Goal: Information Seeking & Learning: Learn about a topic

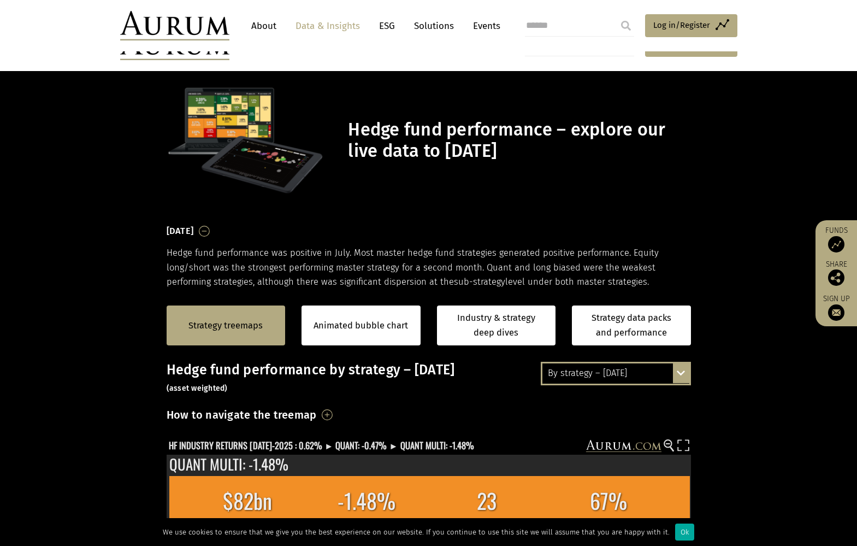
scroll to position [219, 0]
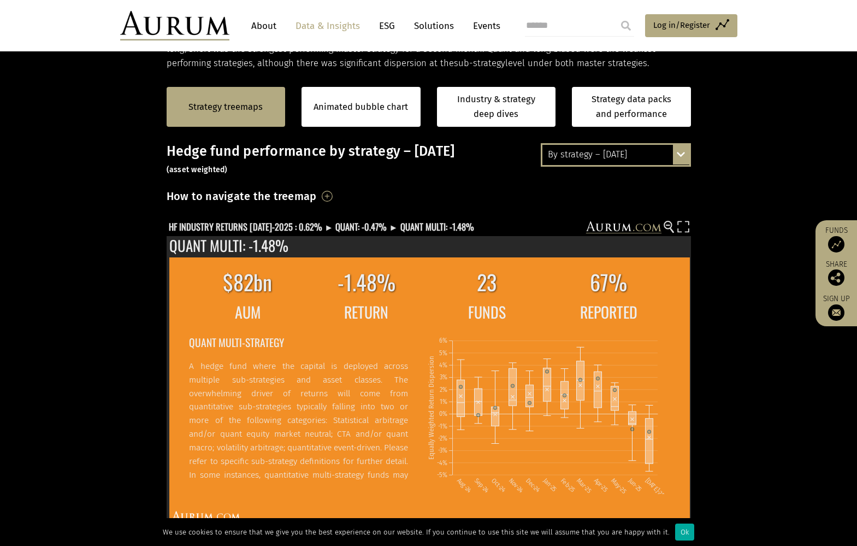
click at [391, 173] on h3 "Hedge fund performance by strategy – July 2025 (asset weighted)" at bounding box center [429, 159] width 525 height 33
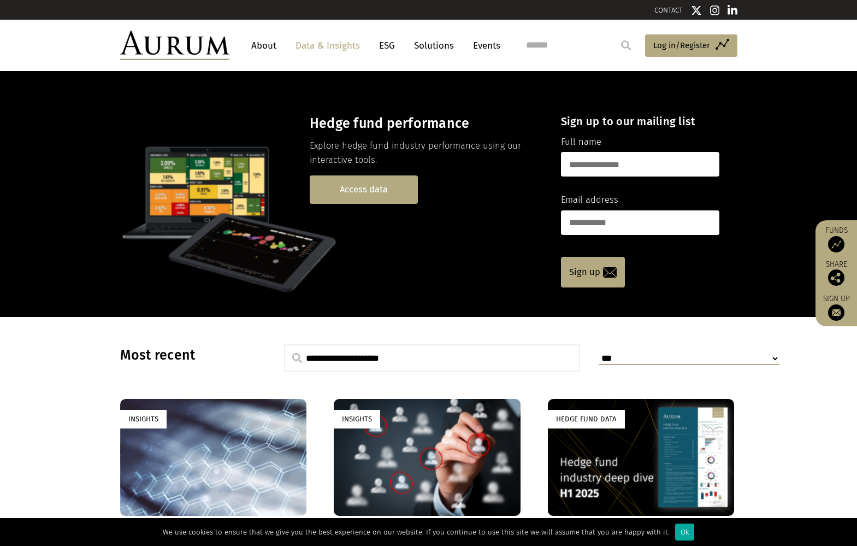
click at [375, 186] on link "Access data" at bounding box center [364, 189] width 108 height 28
click at [369, 187] on link "Access data" at bounding box center [364, 189] width 108 height 28
click at [354, 187] on link "Access data" at bounding box center [364, 189] width 108 height 28
click at [370, 184] on link "Access data" at bounding box center [364, 189] width 108 height 28
click at [360, 190] on link "Access data" at bounding box center [364, 189] width 108 height 28
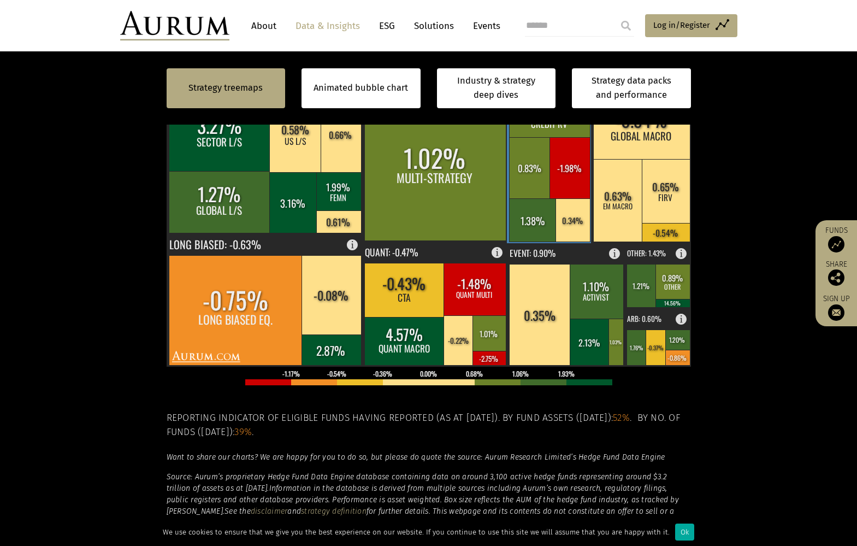
scroll to position [383, 0]
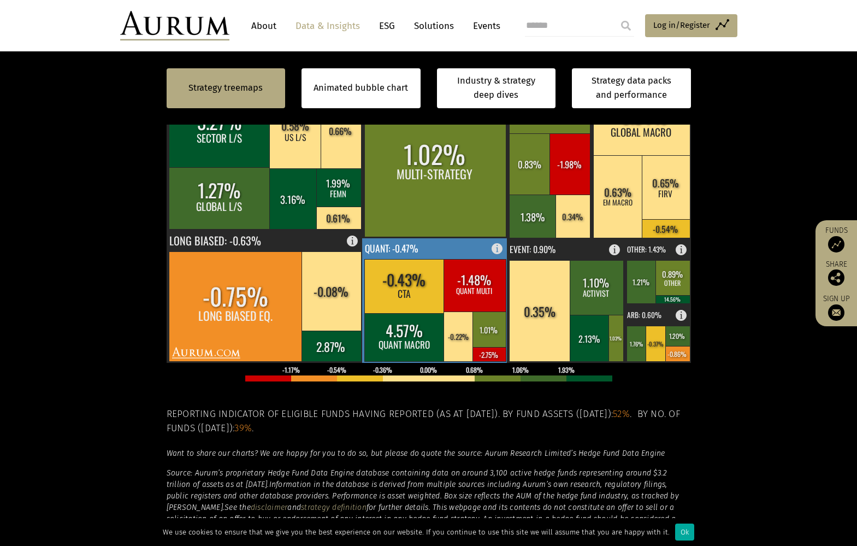
click at [407, 280] on rect at bounding box center [404, 286] width 80 height 54
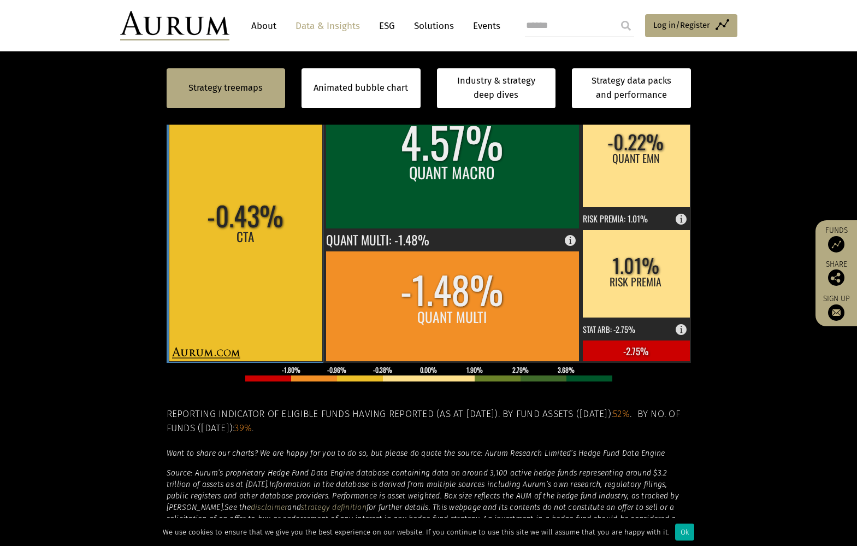
click at [250, 244] on rect at bounding box center [246, 227] width 154 height 268
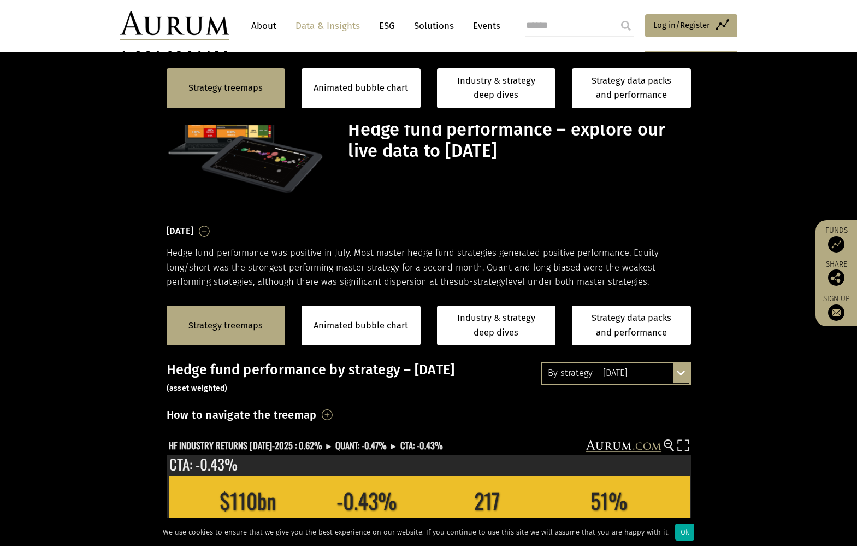
scroll to position [383, 0]
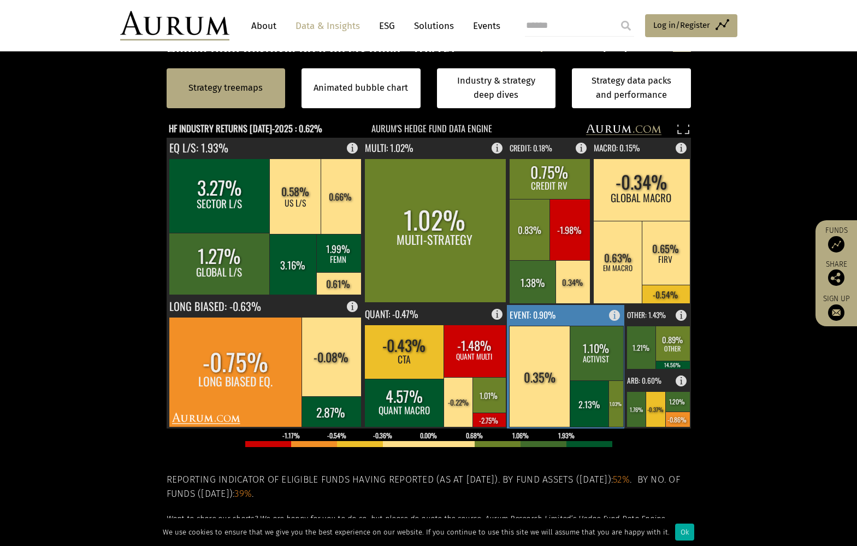
scroll to position [383, 0]
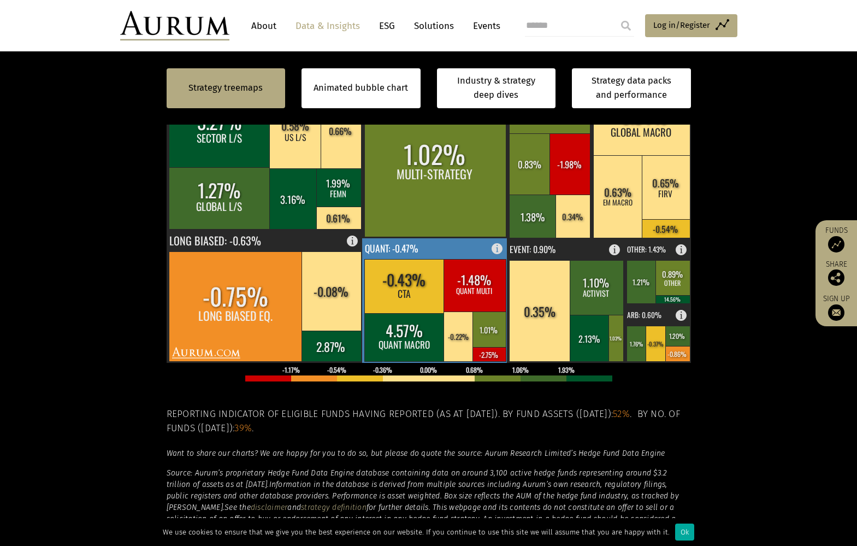
click at [475, 284] on rect at bounding box center [475, 285] width 62 height 52
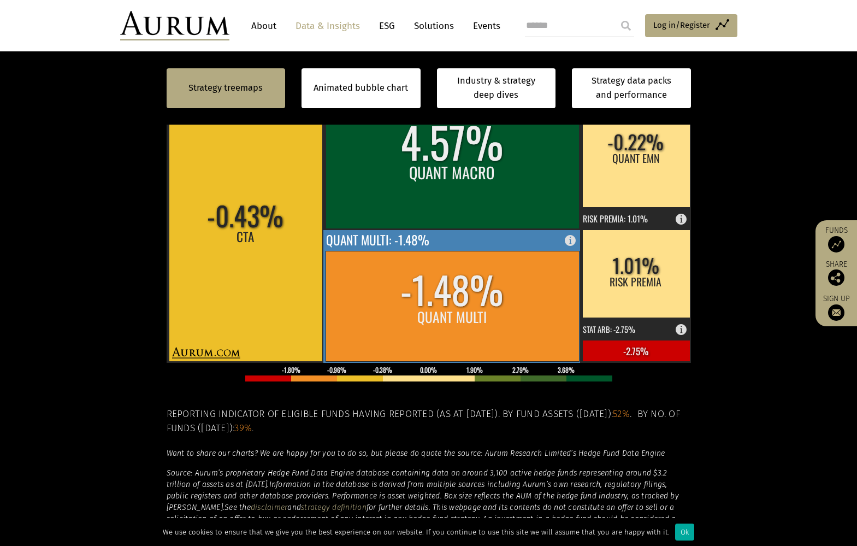
click at [454, 283] on rect at bounding box center [453, 306] width 254 height 110
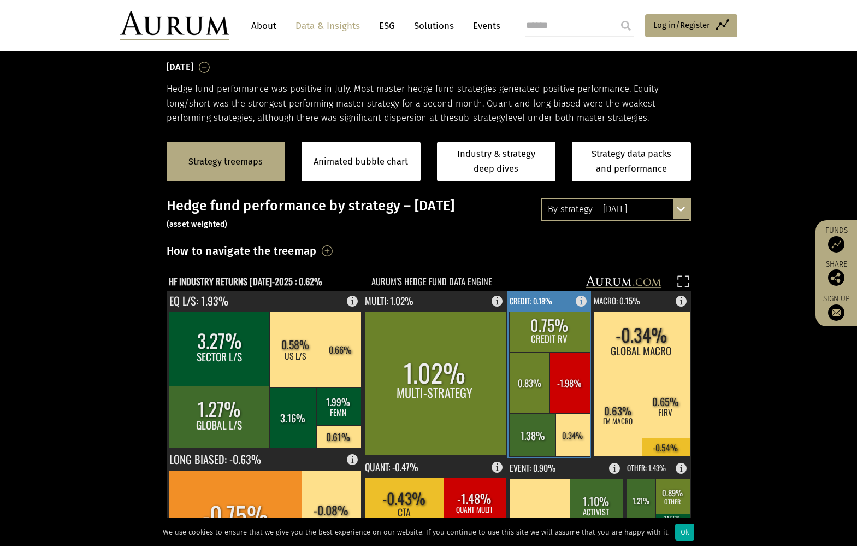
scroll to position [273, 0]
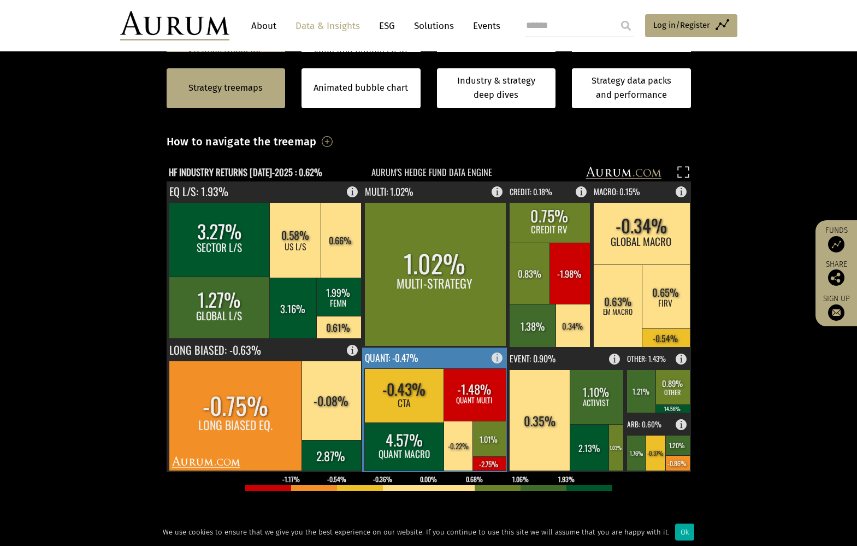
click at [440, 358] on rect at bounding box center [435, 410] width 146 height 125
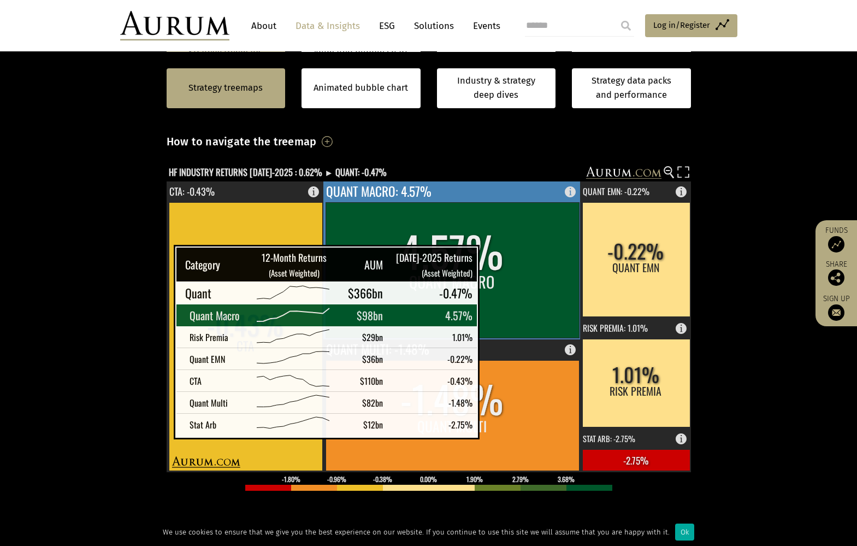
click at [491, 260] on rect at bounding box center [453, 270] width 254 height 136
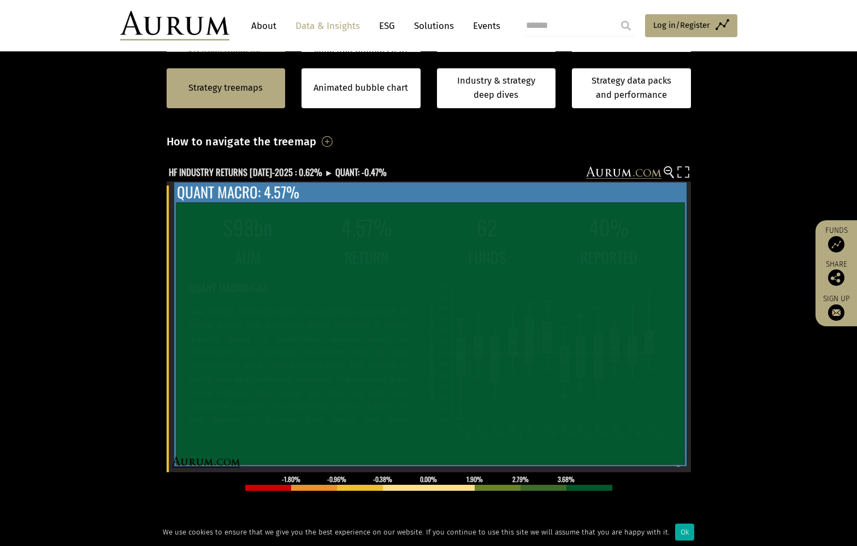
scroll to position [73, 0]
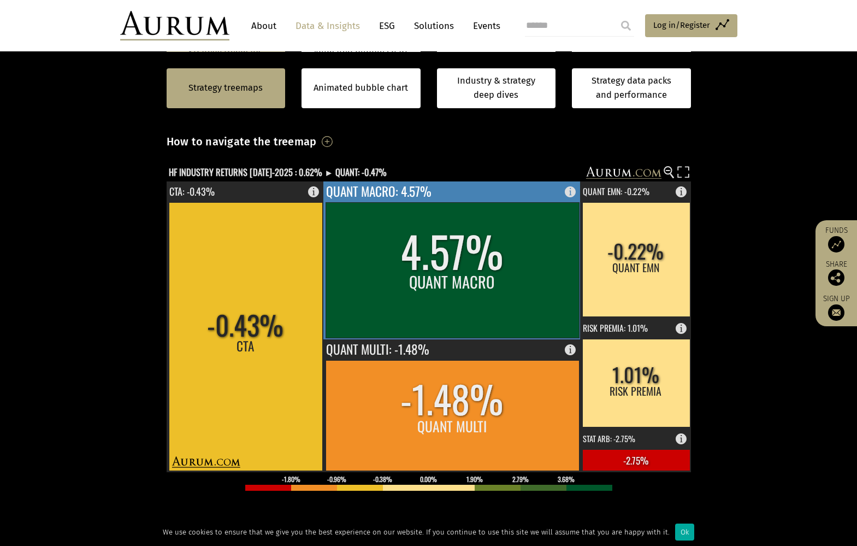
click at [443, 288] on rect at bounding box center [453, 270] width 254 height 136
click at [454, 306] on rect at bounding box center [453, 270] width 254 height 136
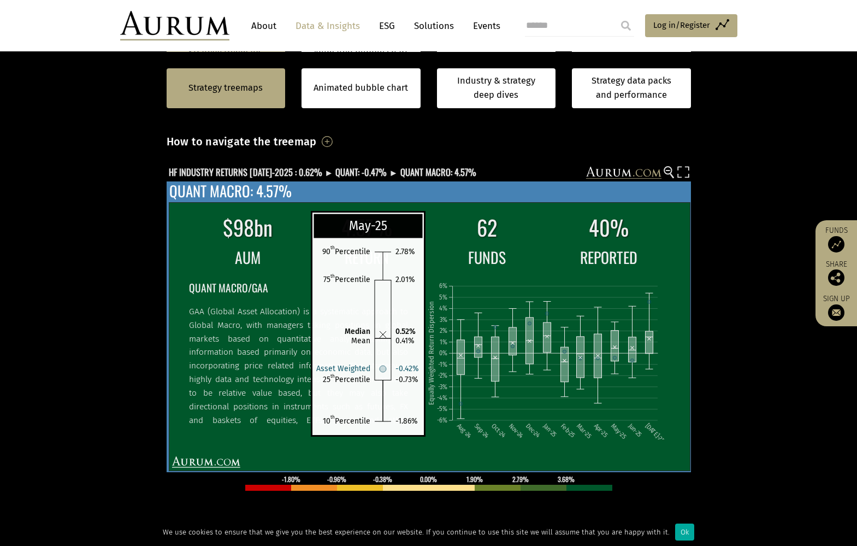
scroll to position [73, 0]
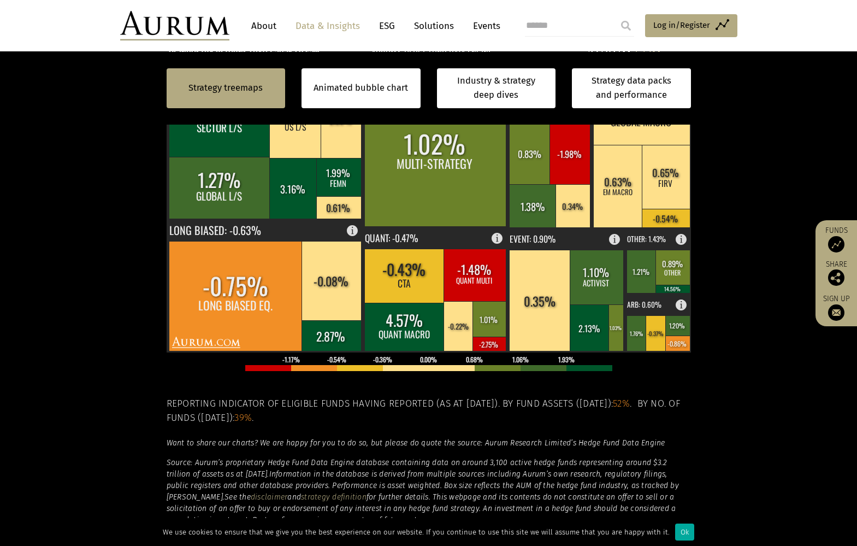
scroll to position [492, 0]
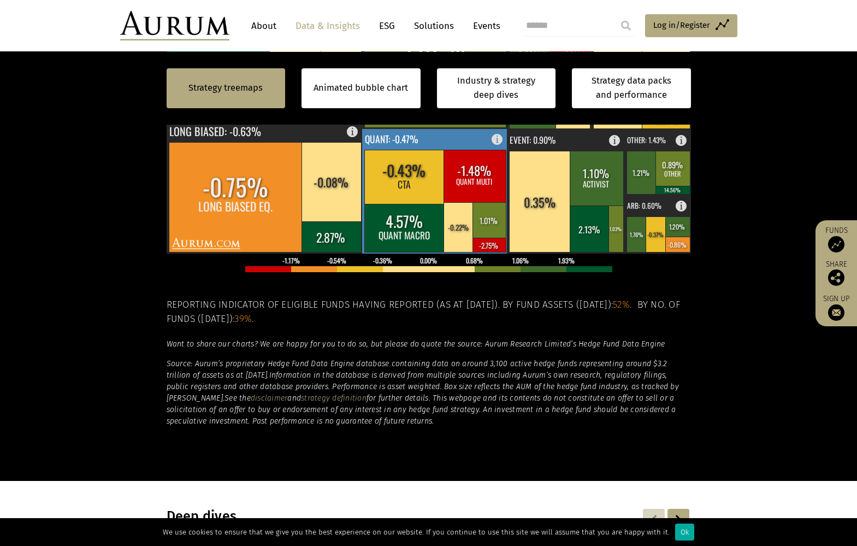
click at [407, 174] on rect at bounding box center [404, 177] width 80 height 54
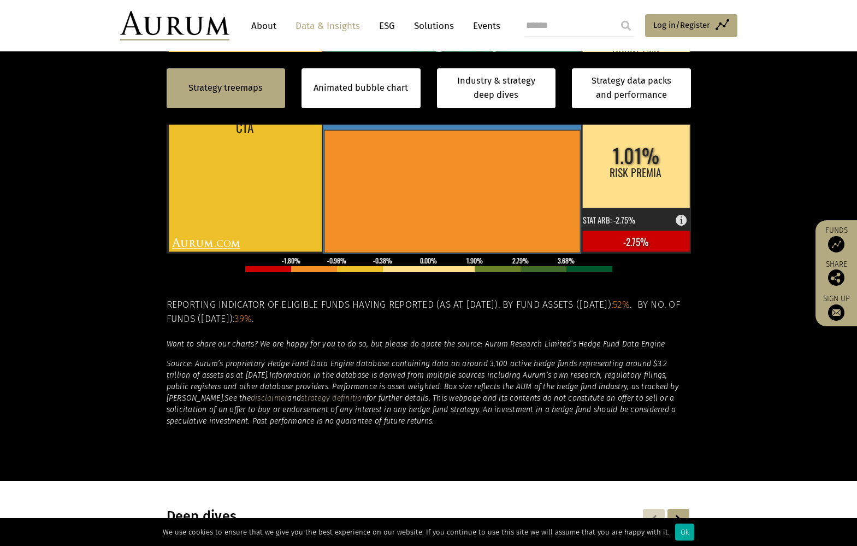
scroll to position [328, 0]
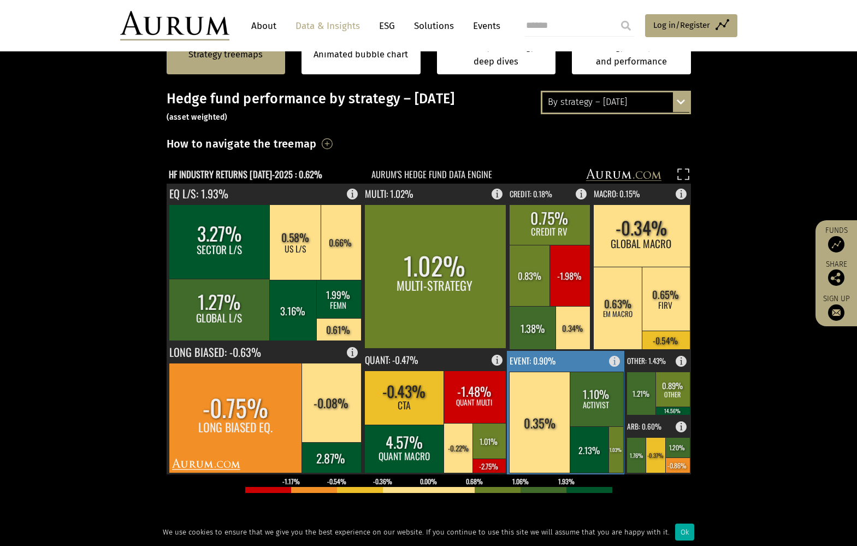
scroll to position [273, 0]
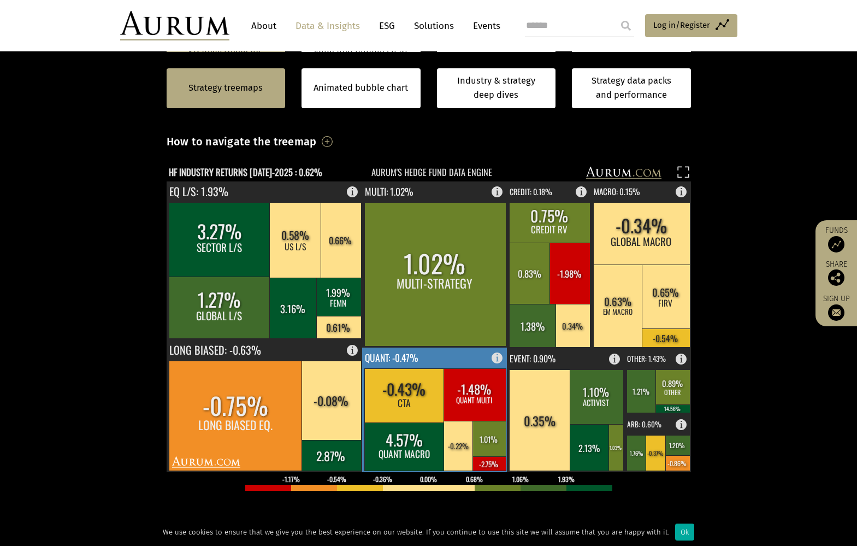
click at [410, 397] on rect at bounding box center [404, 395] width 80 height 54
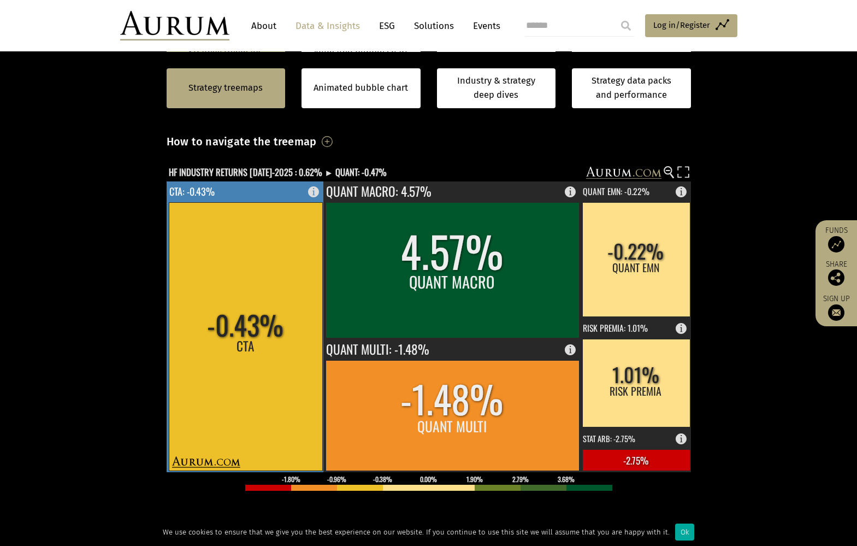
click at [237, 329] on rect at bounding box center [246, 336] width 154 height 268
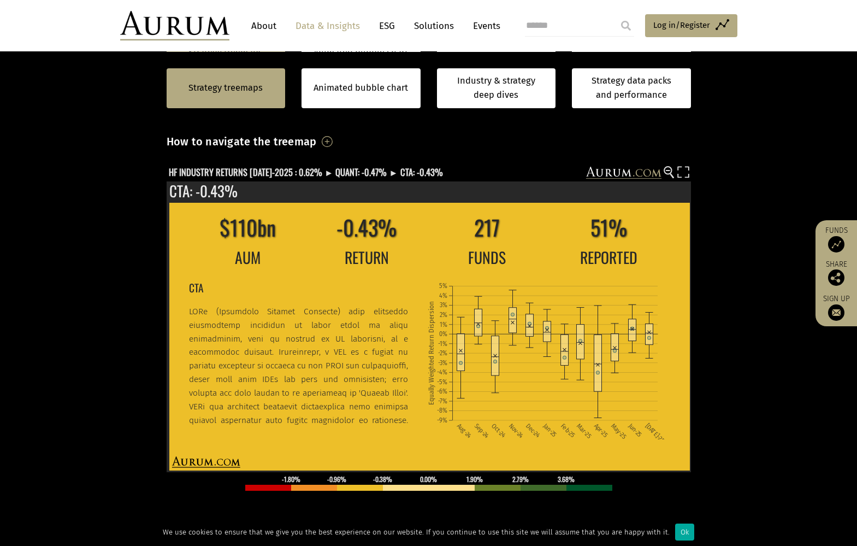
drag, startPoint x: 130, startPoint y: 117, endPoint x: 116, endPoint y: 94, distance: 27.0
click at [130, 117] on div "Strategy treemaps Animated bubble chart Industry & strategy deep dives Strategy…" at bounding box center [428, 88] width 857 height 73
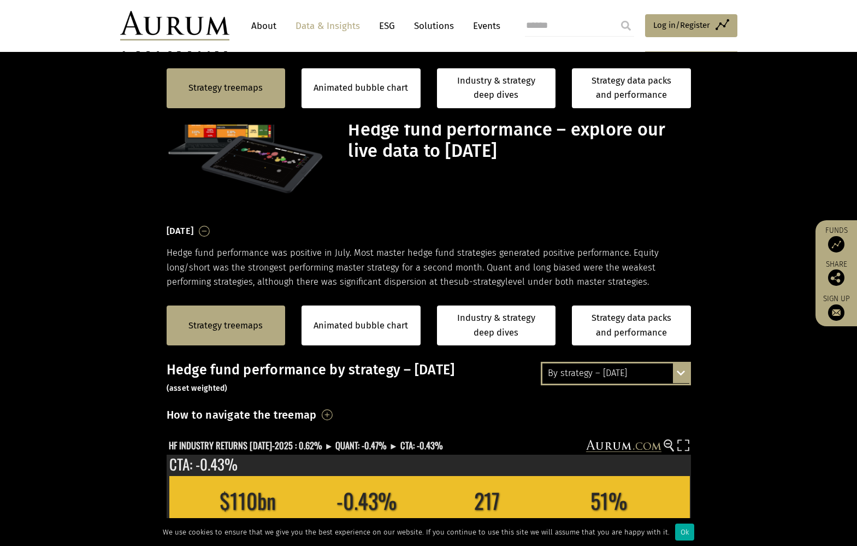
scroll to position [273, 0]
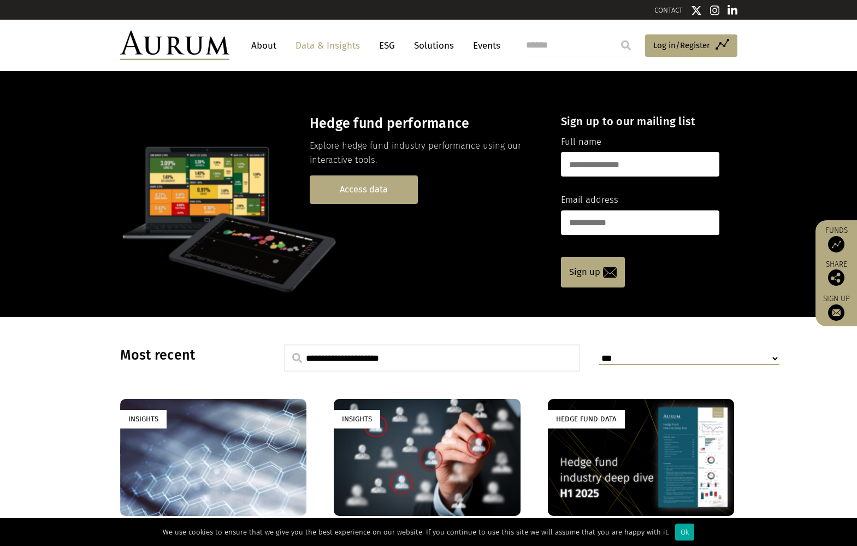
click at [383, 187] on link "Access data" at bounding box center [364, 189] width 108 height 28
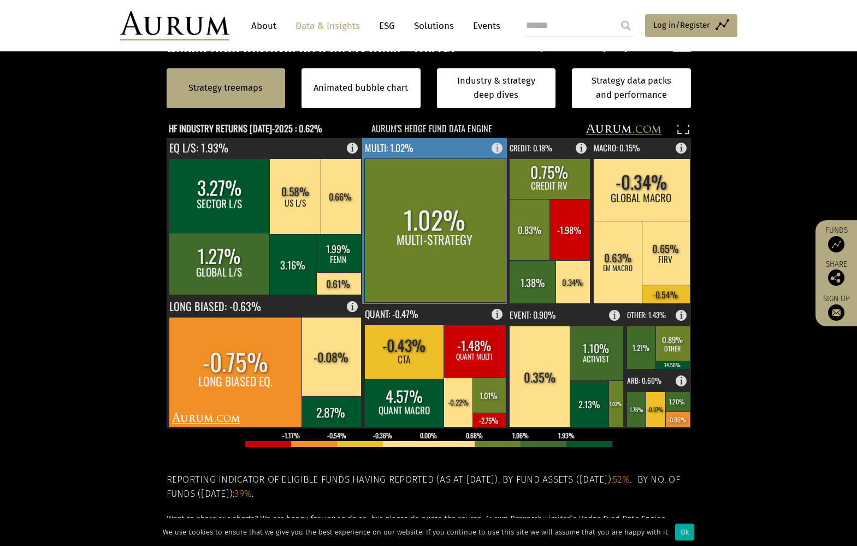
scroll to position [328, 0]
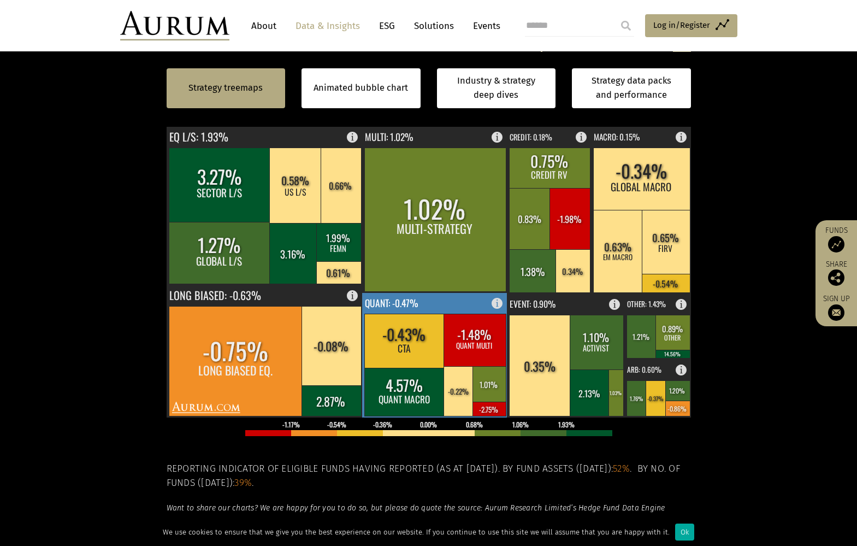
click at [458, 301] on rect at bounding box center [435, 355] width 146 height 125
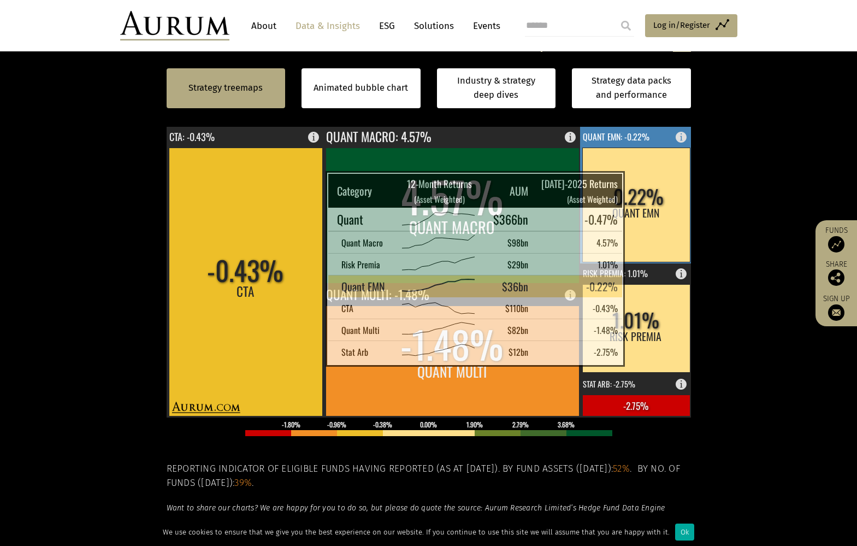
click at [643, 186] on rect at bounding box center [636, 205] width 108 height 114
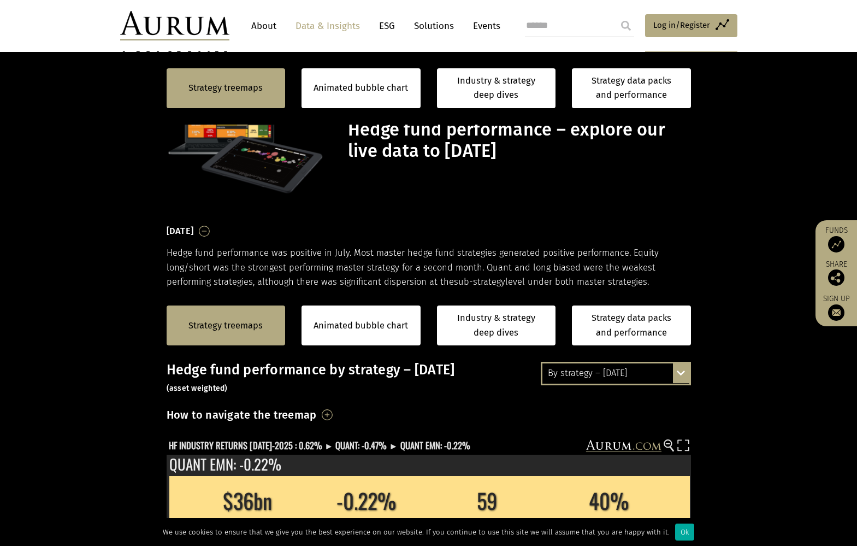
scroll to position [328, 0]
